Goal: Navigation & Orientation: Find specific page/section

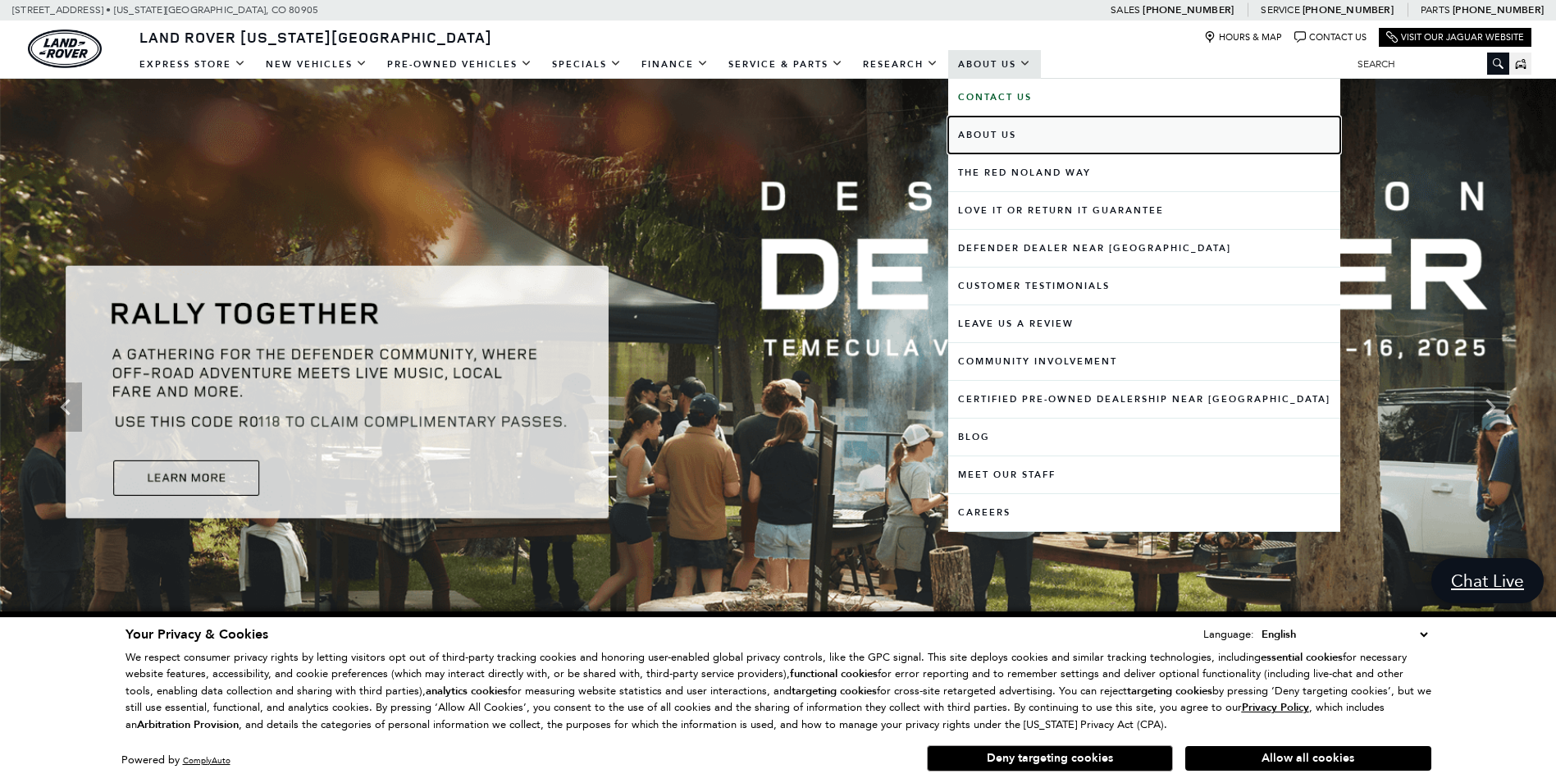
click at [970, 134] on link "About Us" at bounding box center [1144, 134] width 392 height 37
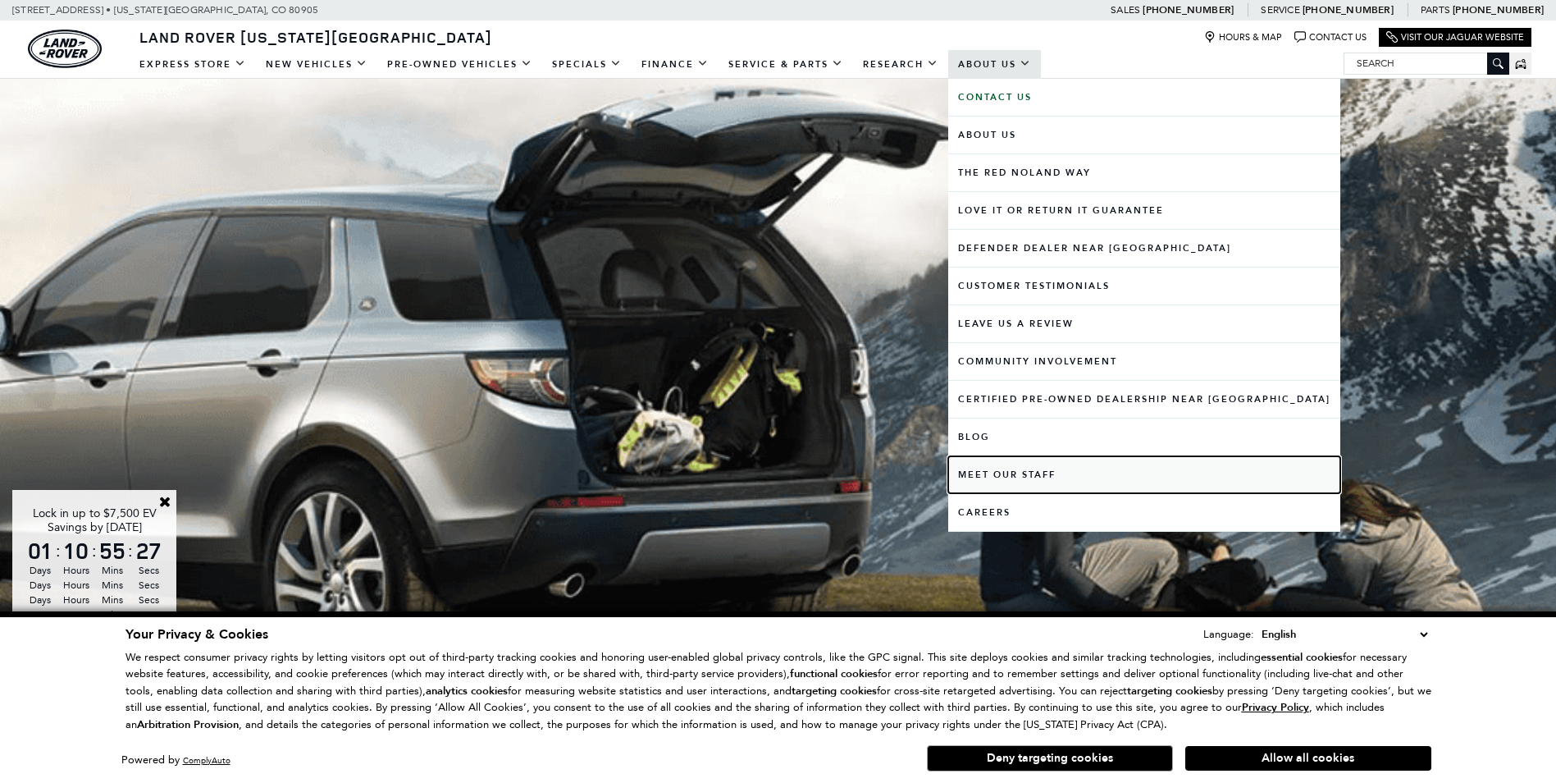
click at [1004, 475] on link "Meet Our Staff" at bounding box center [1144, 474] width 392 height 37
